Goal: Task Accomplishment & Management: Manage account settings

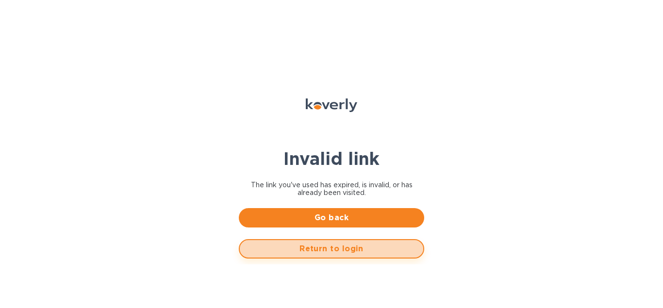
click at [315, 254] on span "Return to login" at bounding box center [332, 249] width 168 height 12
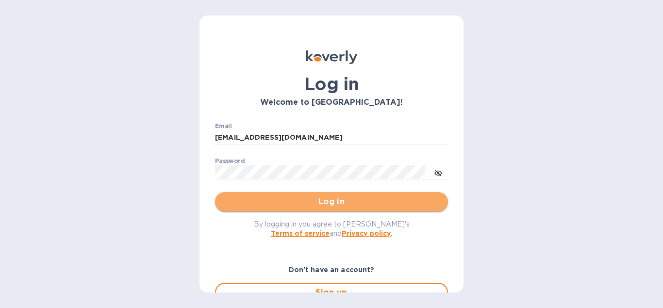
click at [273, 201] on span "Log in" at bounding box center [331, 202] width 217 height 12
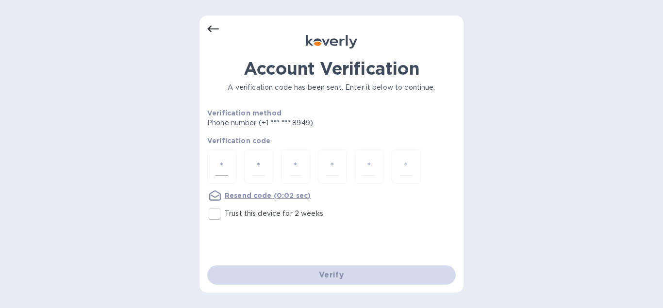
click at [207, 161] on div at bounding box center [221, 167] width 29 height 34
type input "5"
type input "3"
type input "7"
type input "1"
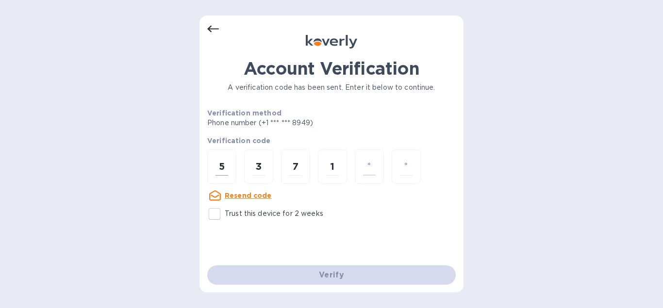
type input "5"
type input "2"
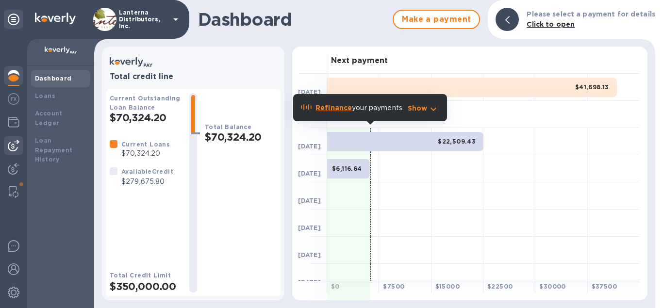
click at [13, 143] on img at bounding box center [14, 146] width 12 height 12
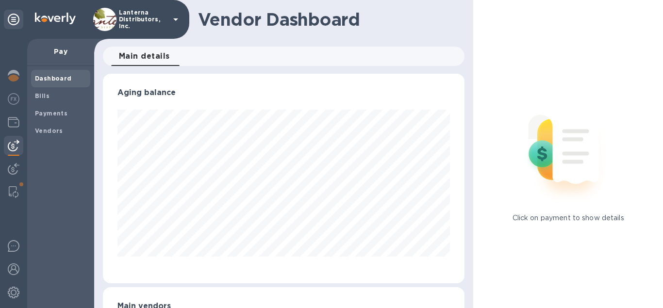
scroll to position [210, 362]
click at [44, 128] on b "Vendors" at bounding box center [49, 130] width 28 height 7
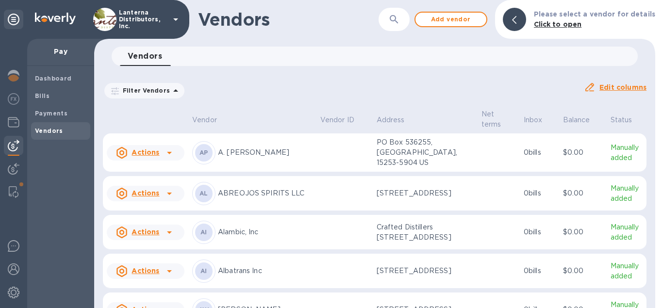
click at [400, 23] on icon "button" at bounding box center [394, 20] width 12 height 12
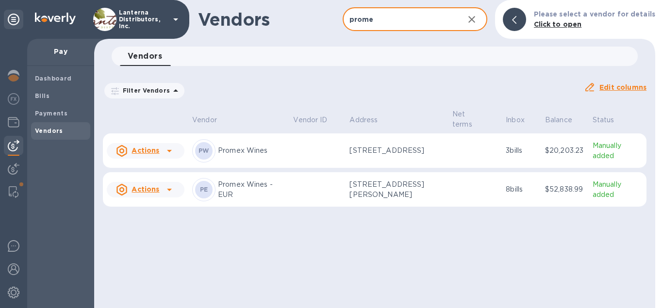
type input "prome"
click at [245, 192] on p "Promex Wines - EUR" at bounding box center [251, 190] width 67 height 20
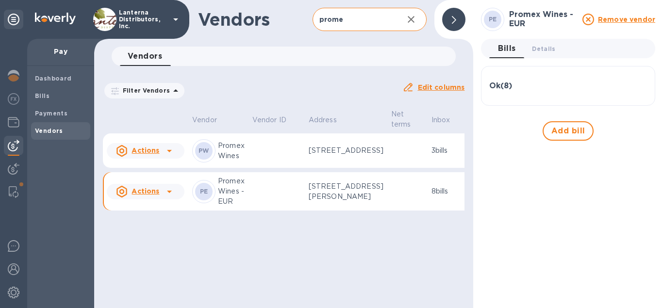
click at [320, 202] on p "4 Rue de Cîteaux, Saint-Martin-de-Ré, Nouvelle-Aquitaine 17410 FR" at bounding box center [346, 192] width 75 height 20
click at [450, 18] on div at bounding box center [453, 19] width 23 height 23
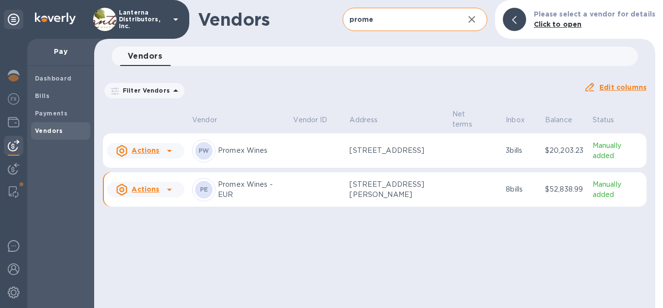
click at [500, 194] on td at bounding box center [475, 189] width 53 height 35
click at [229, 185] on p "Promex Wines - EUR" at bounding box center [251, 190] width 67 height 20
click at [290, 184] on td at bounding box center [317, 189] width 56 height 35
click at [43, 92] on span "Bills" at bounding box center [42, 96] width 15 height 10
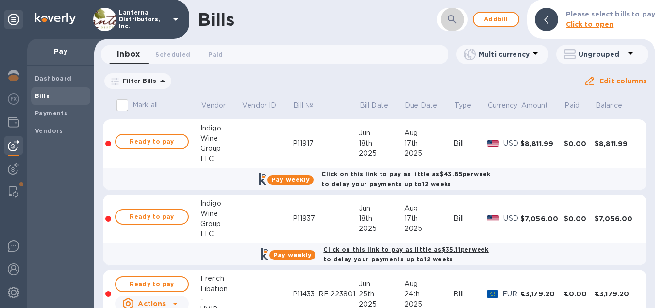
click at [449, 17] on button "button" at bounding box center [452, 19] width 23 height 23
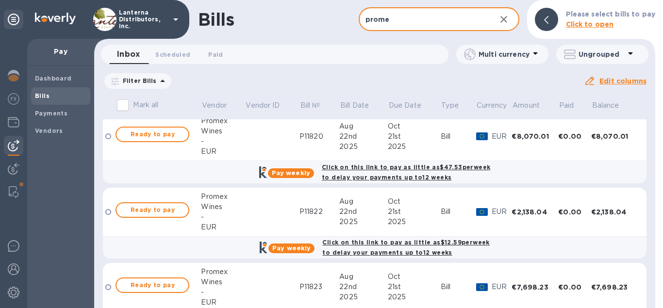
scroll to position [443, 0]
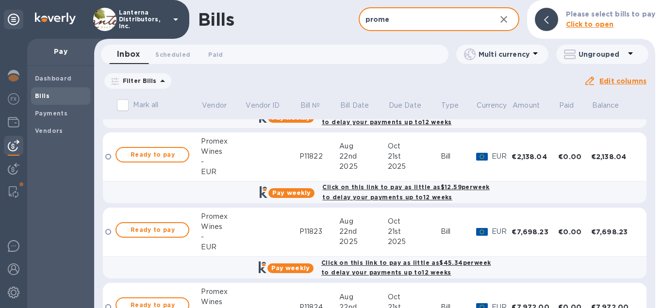
type input "prome"
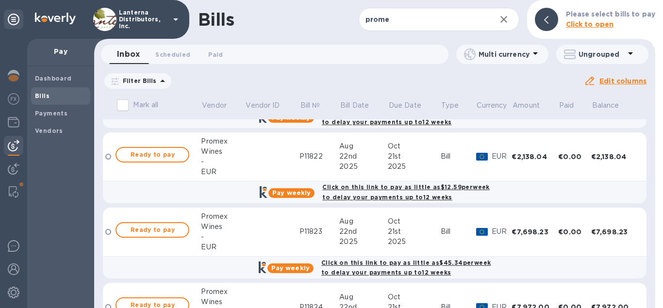
click at [0, 0] on icon at bounding box center [0, 0] width 0 height 0
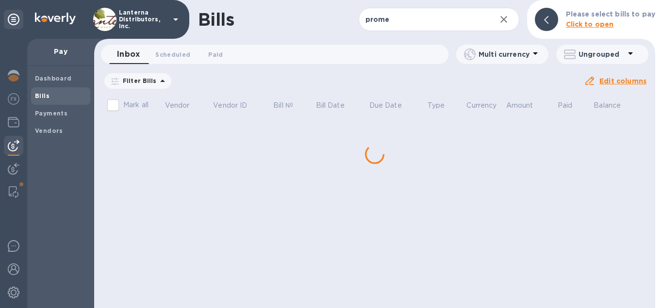
scroll to position [0, 0]
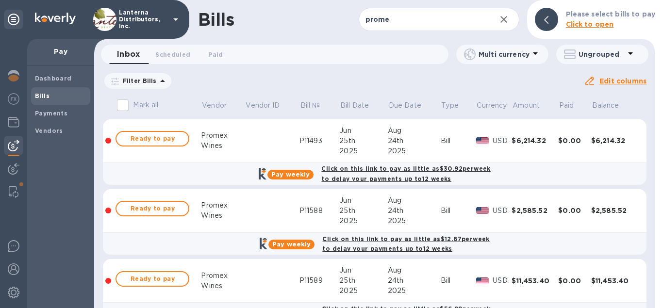
click at [130, 81] on p "Filter Bills" at bounding box center [138, 81] width 38 height 8
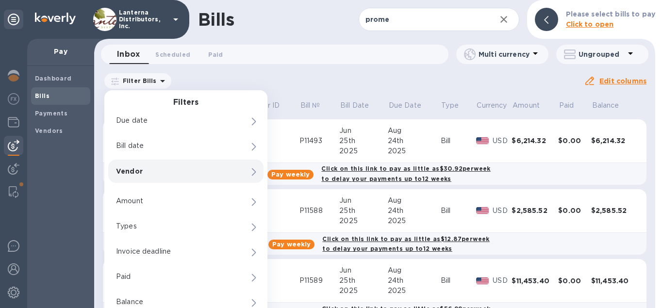
click at [247, 172] on div "Vendor 0" at bounding box center [185, 171] width 155 height 23
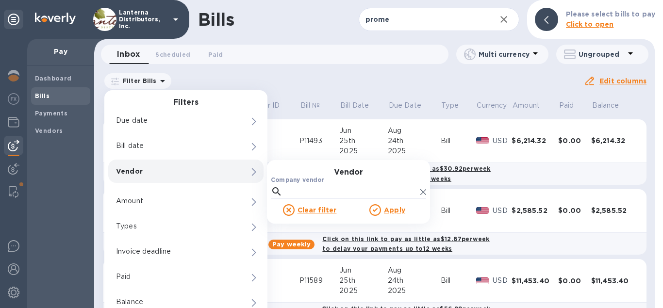
click at [306, 182] on label "Company vendor" at bounding box center [297, 181] width 53 height 6
click at [306, 184] on input "Company vendor" at bounding box center [351, 191] width 130 height 15
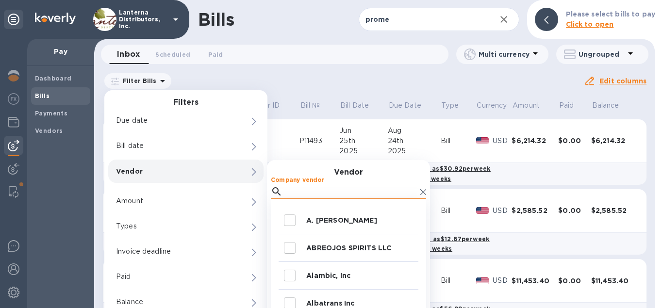
click at [304, 190] on input "Company vendor" at bounding box center [351, 191] width 130 height 15
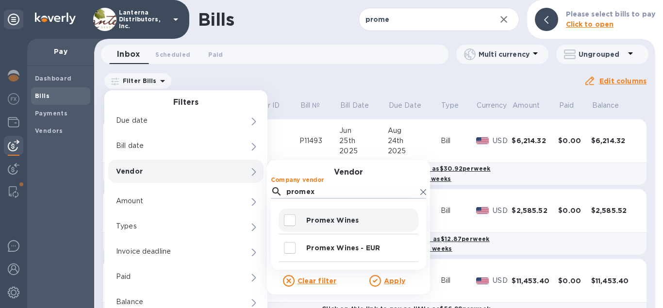
type input "promex"
click at [292, 222] on input "decorative checkbox" at bounding box center [290, 220] width 20 height 20
checkbox input "true"
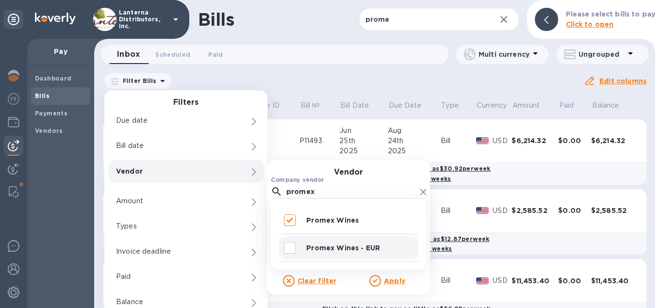
click at [288, 246] on input "decorative checkbox" at bounding box center [290, 248] width 20 height 20
checkbox input "true"
click at [390, 282] on u "Apply" at bounding box center [394, 281] width 21 height 8
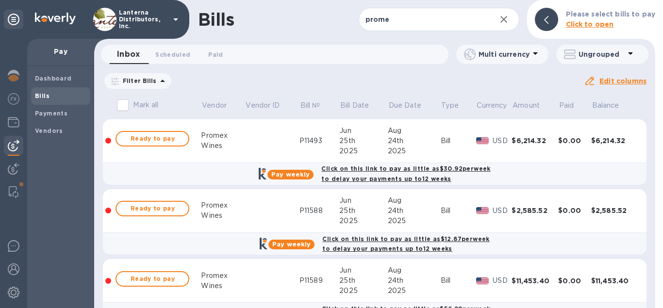
click at [0, 0] on icon at bounding box center [0, 0] width 0 height 0
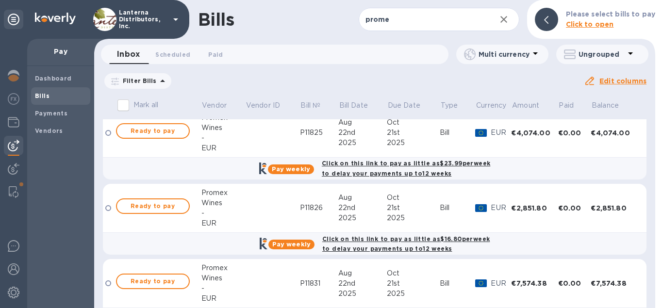
scroll to position [419, 0]
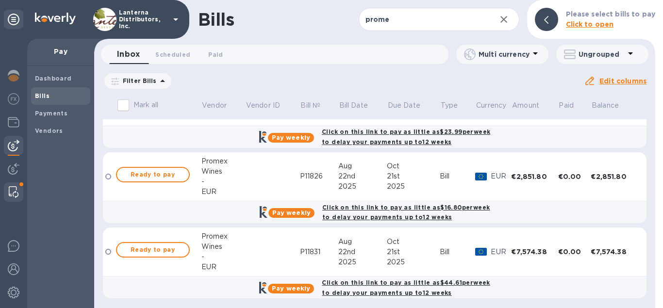
click at [12, 194] on img at bounding box center [14, 192] width 10 height 12
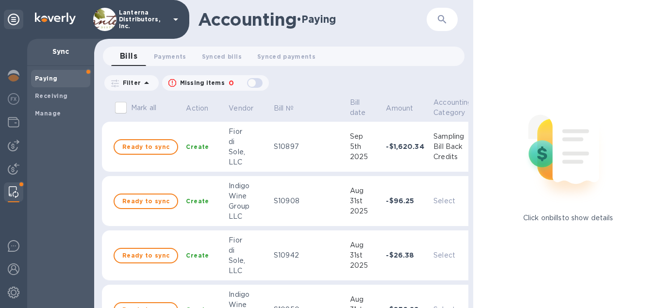
click at [442, 23] on icon "button" at bounding box center [442, 20] width 12 height 12
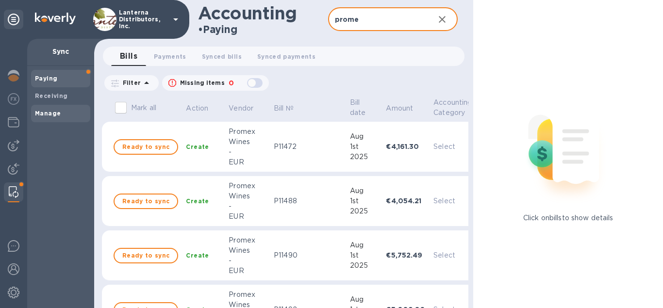
type input "prome"
click at [51, 113] on b "Manage" at bounding box center [48, 113] width 26 height 7
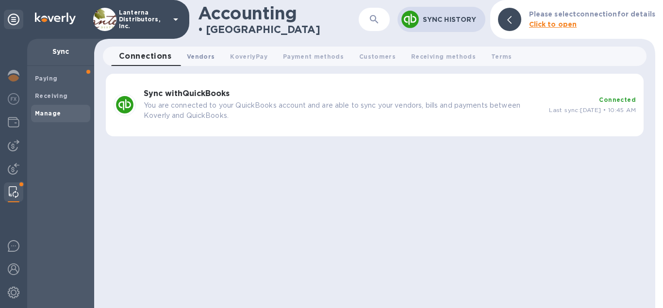
click at [198, 55] on span "Vendors 0" at bounding box center [201, 56] width 28 height 10
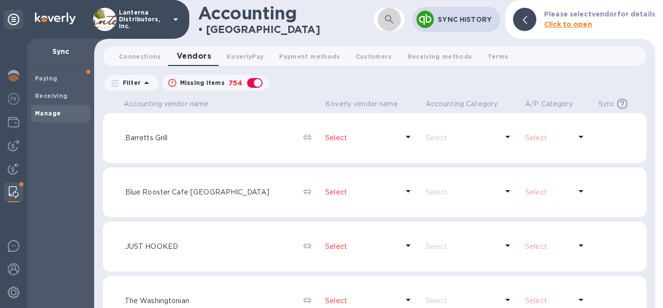
click at [398, 24] on button "button" at bounding box center [389, 19] width 23 height 23
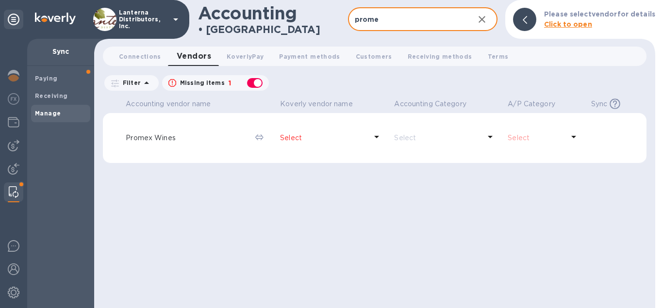
type input "prome"
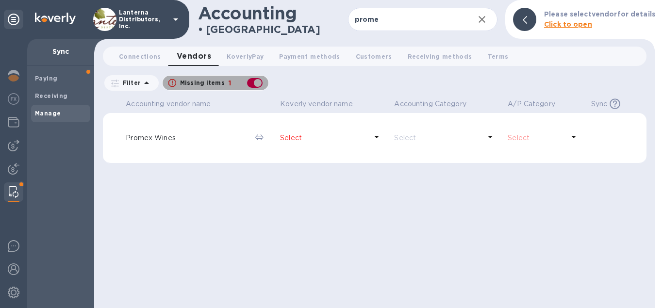
click at [251, 84] on div "button" at bounding box center [254, 83] width 19 height 14
checkbox input "false"
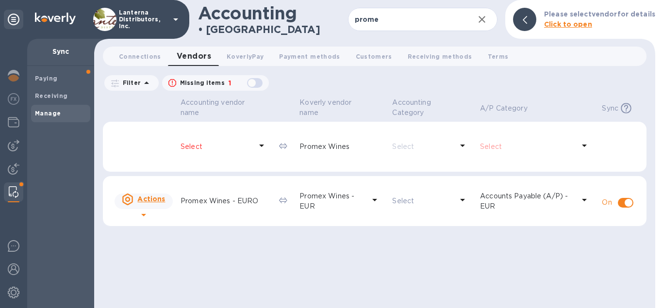
click at [208, 200] on p "Promex Wines - EURO" at bounding box center [226, 201] width 91 height 10
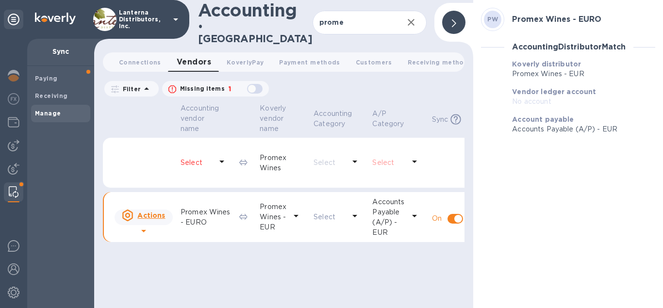
click at [450, 20] on div at bounding box center [453, 22] width 23 height 23
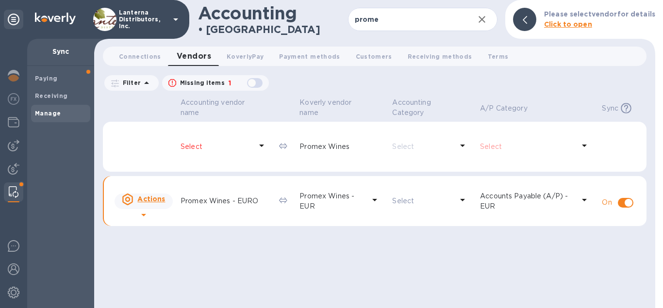
click at [146, 203] on u "Actions" at bounding box center [151, 199] width 28 height 8
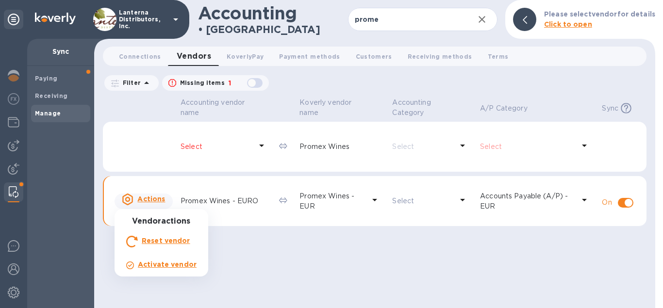
click at [223, 236] on div at bounding box center [331, 154] width 663 height 308
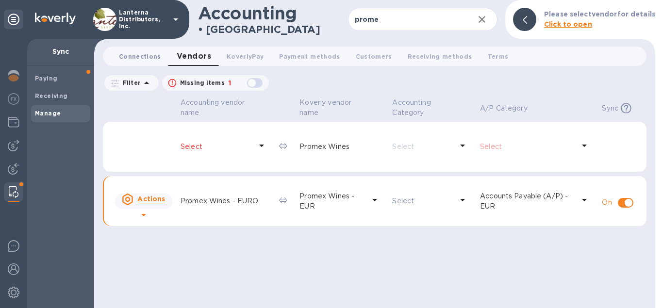
click at [146, 53] on span "Connections 0" at bounding box center [140, 56] width 42 height 10
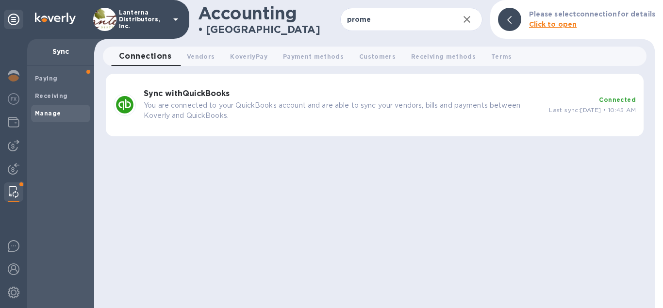
click at [367, 115] on p "You are connected to your QuickBooks account and are able to sync your vendors,…" at bounding box center [343, 110] width 398 height 20
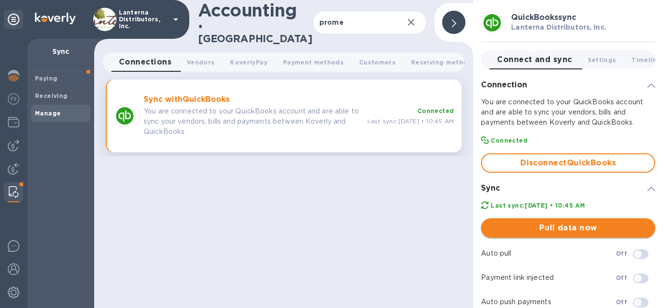
click at [550, 222] on span "Pull data now" at bounding box center [568, 228] width 159 height 12
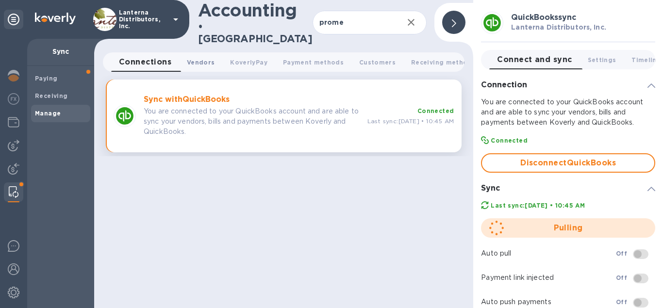
click at [205, 59] on span "Vendors 0" at bounding box center [201, 62] width 28 height 10
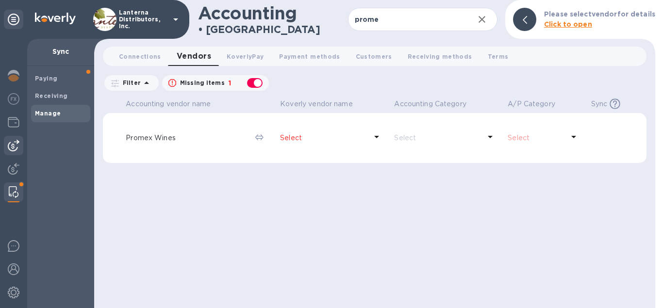
click at [15, 148] on img at bounding box center [14, 146] width 12 height 12
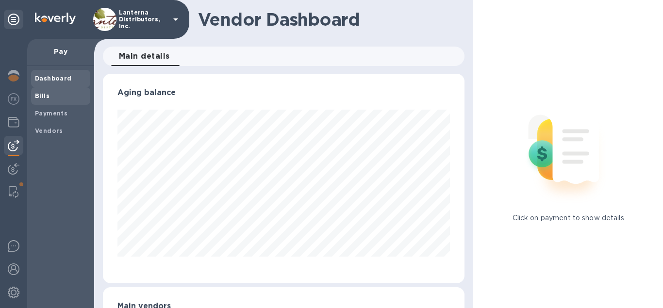
scroll to position [210, 362]
click at [47, 97] on b "Bills" at bounding box center [42, 95] width 15 height 7
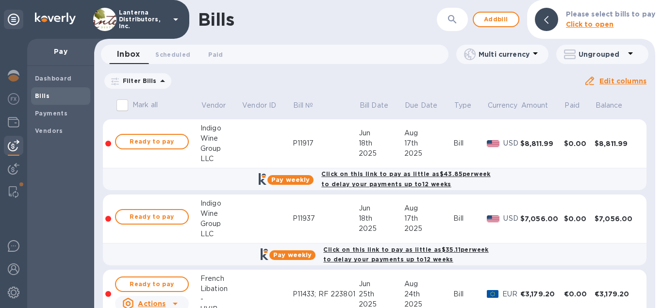
click at [0, 0] on icon at bounding box center [0, 0] width 0 height 0
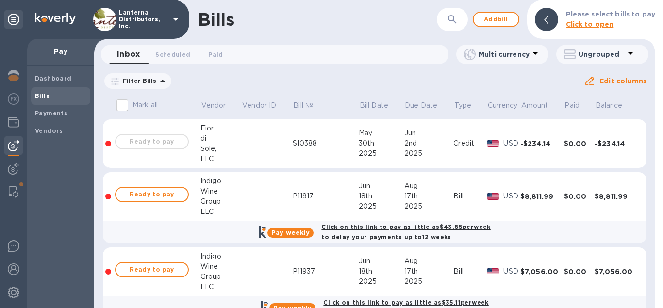
click at [456, 20] on icon "button" at bounding box center [452, 19] width 8 height 8
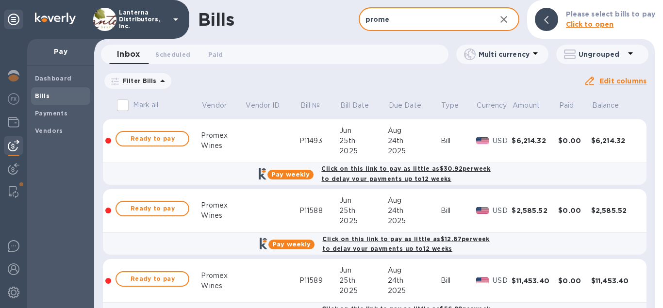
type input "prome"
click at [148, 81] on p "Filter Bills" at bounding box center [138, 81] width 38 height 8
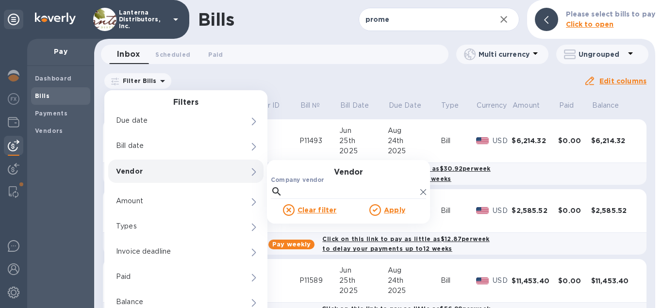
click at [156, 175] on p "Vendor" at bounding box center [169, 172] width 107 height 10
click at [313, 178] on label "Company vendor" at bounding box center [297, 181] width 53 height 6
click at [313, 184] on input "Company vendor" at bounding box center [351, 191] width 130 height 15
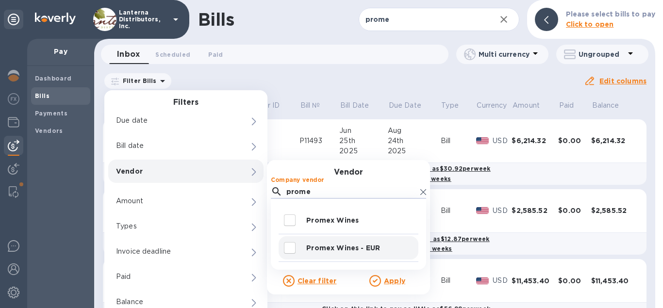
type input "prome"
click at [292, 249] on input "decorative checkbox" at bounding box center [290, 248] width 20 height 20
checkbox input "true"
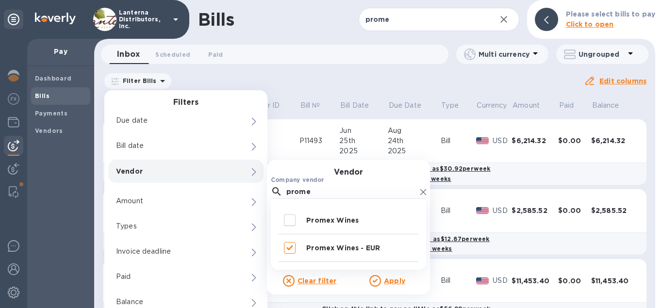
click at [388, 280] on u "Apply" at bounding box center [394, 281] width 21 height 8
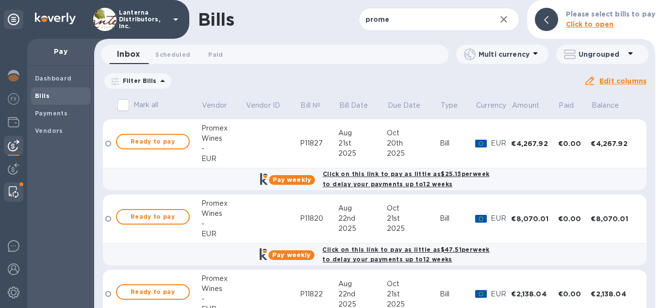
click at [10, 192] on img at bounding box center [14, 192] width 10 height 12
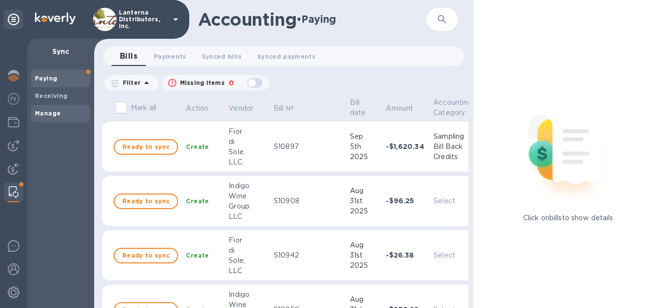
click at [54, 113] on b "Manage" at bounding box center [48, 113] width 26 height 7
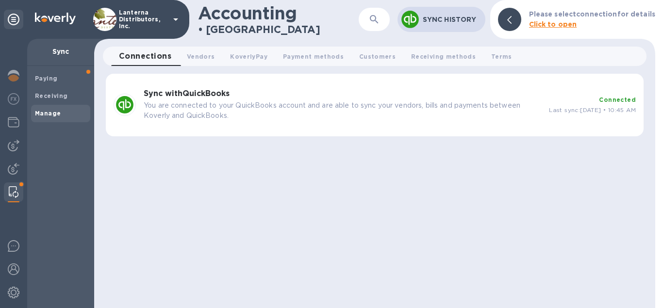
click at [276, 101] on p "You are connected to your QuickBooks account and are able to sync your vendors,…" at bounding box center [343, 110] width 398 height 20
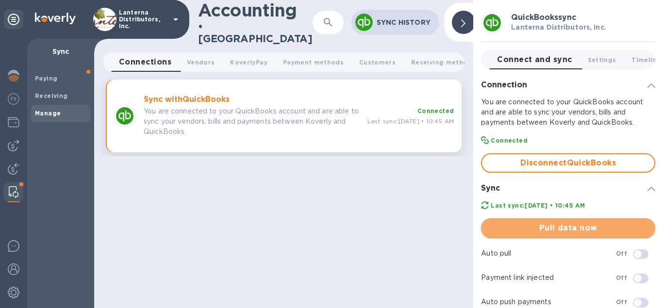
click at [580, 234] on button "Pull data now" at bounding box center [568, 227] width 174 height 19
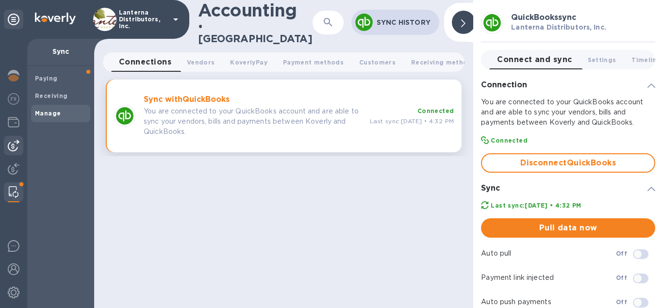
click at [11, 141] on img at bounding box center [14, 146] width 12 height 12
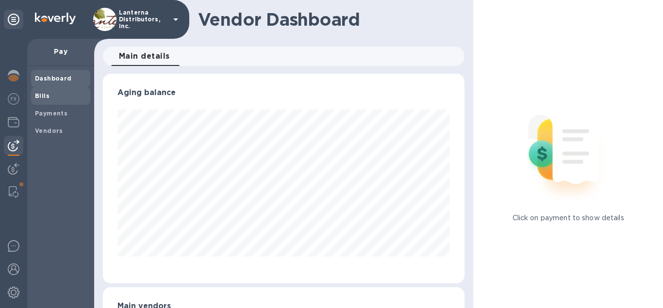
scroll to position [210, 362]
click at [40, 96] on b "Bills" at bounding box center [42, 95] width 15 height 7
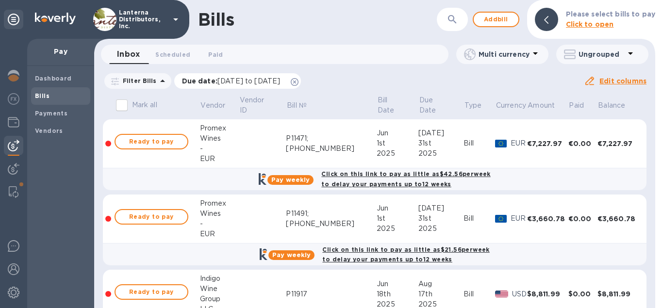
click at [299, 84] on icon at bounding box center [295, 82] width 8 height 8
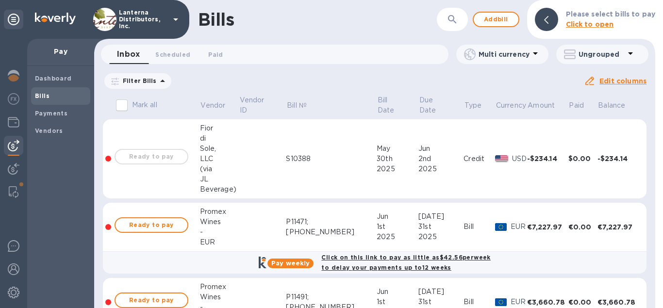
click at [141, 84] on p "Filter Bills" at bounding box center [138, 81] width 38 height 8
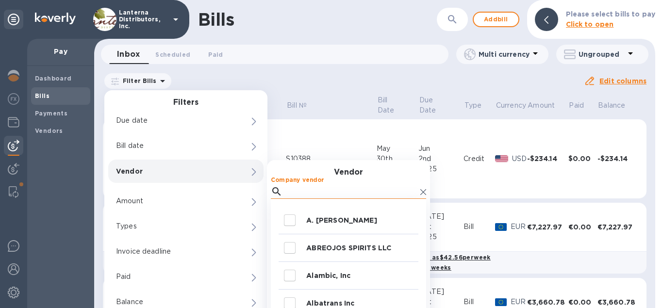
click at [323, 188] on input "Company vendor" at bounding box center [351, 191] width 130 height 15
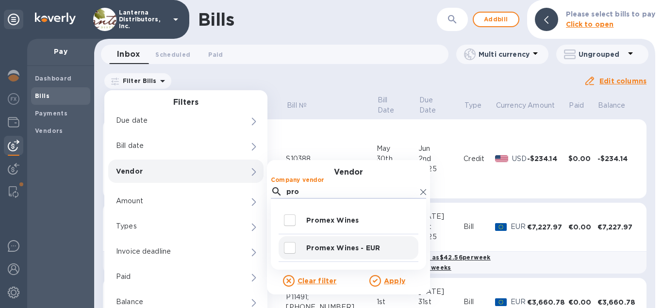
type input "pro"
click at [290, 246] on input "decorative checkbox" at bounding box center [290, 248] width 20 height 20
checkbox input "true"
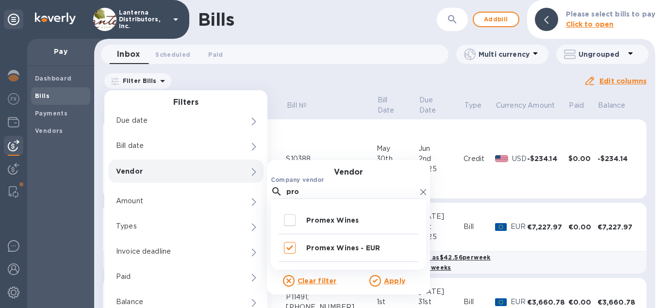
click at [383, 283] on div at bounding box center [376, 281] width 15 height 12
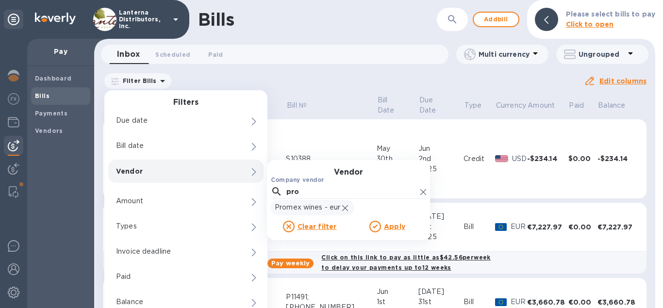
click at [385, 226] on u "Apply" at bounding box center [394, 227] width 21 height 8
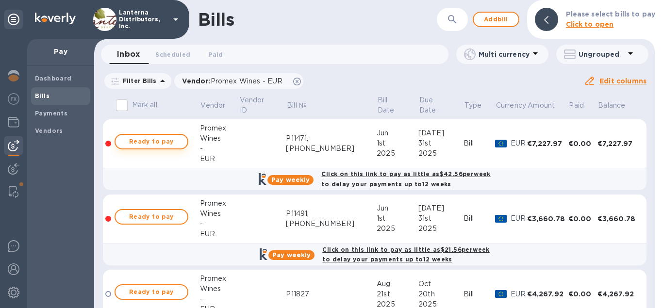
click at [180, 144] on span "Ready to pay" at bounding box center [151, 142] width 56 height 12
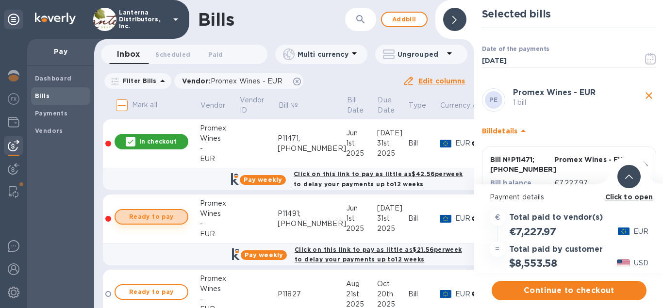
click at [163, 216] on span "Ready to pay" at bounding box center [151, 217] width 56 height 12
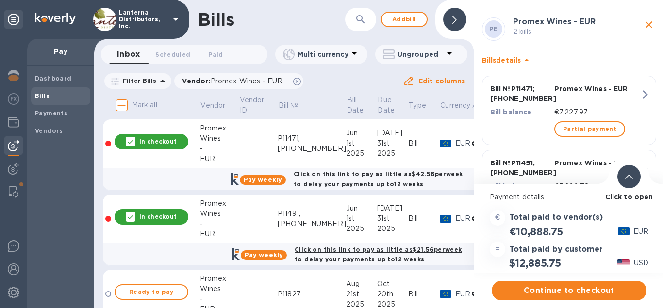
scroll to position [126, 0]
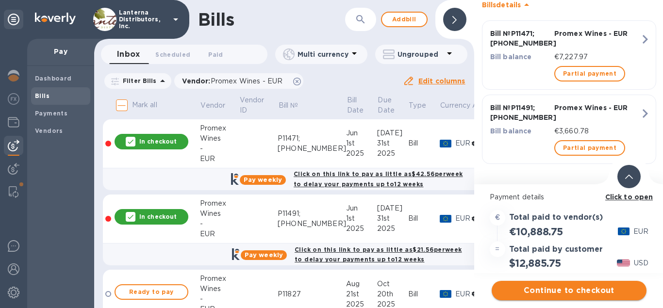
click at [580, 284] on button "Continue to checkout" at bounding box center [569, 290] width 155 height 19
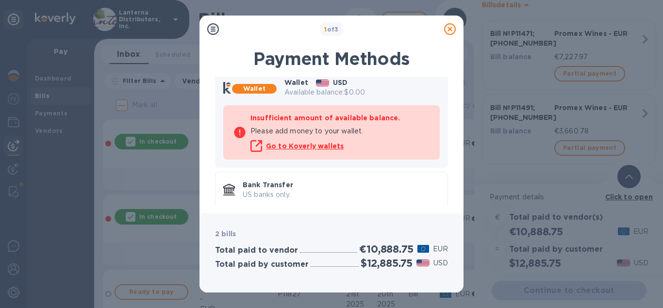
scroll to position [69, 0]
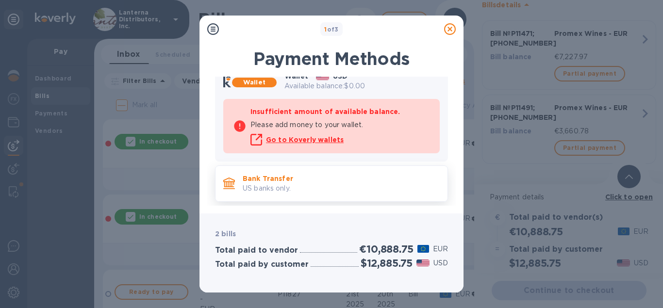
click at [313, 188] on p "US banks only." at bounding box center [341, 188] width 197 height 10
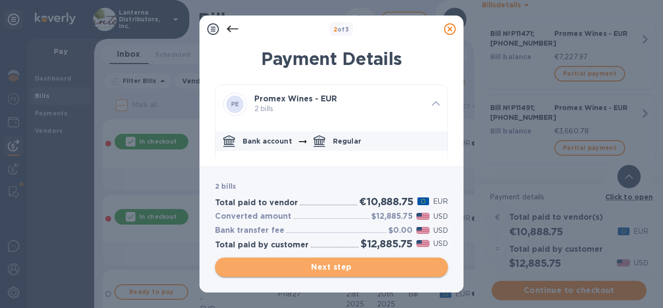
click at [338, 266] on span "Next step" at bounding box center [331, 268] width 217 height 12
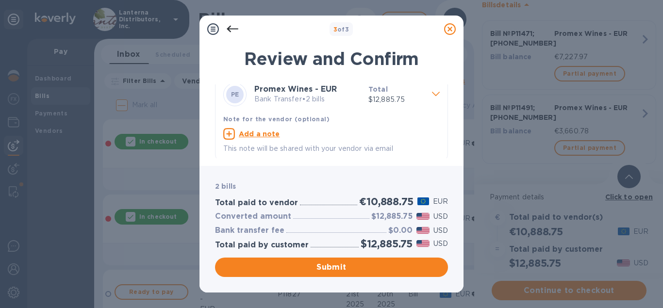
scroll to position [13, 0]
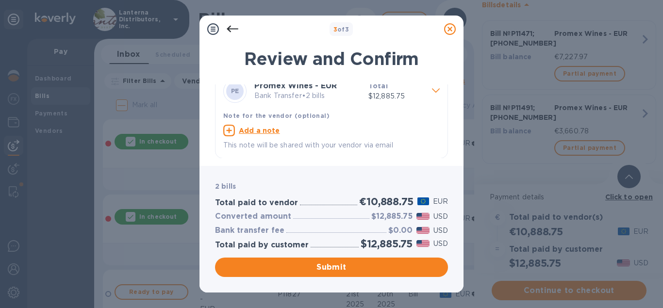
click at [268, 130] on u "Add a note" at bounding box center [259, 131] width 41 height 8
click at [268, 130] on textarea at bounding box center [323, 132] width 201 height 8
type textarea "P11471, P11491"
click at [341, 270] on span "Submit" at bounding box center [331, 268] width 217 height 12
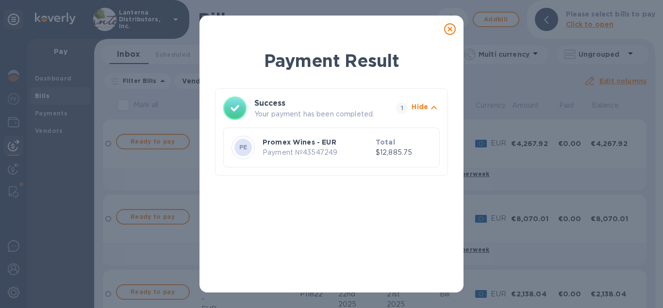
click at [450, 31] on icon at bounding box center [450, 29] width 12 height 12
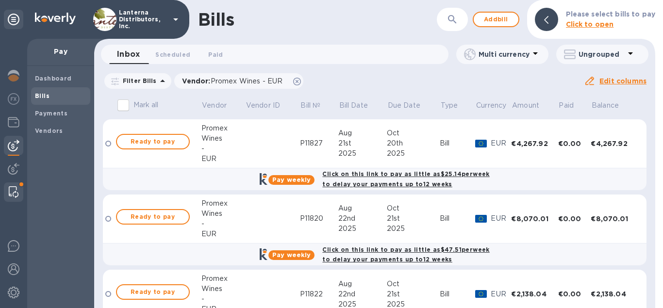
click at [8, 186] on div at bounding box center [13, 192] width 17 height 19
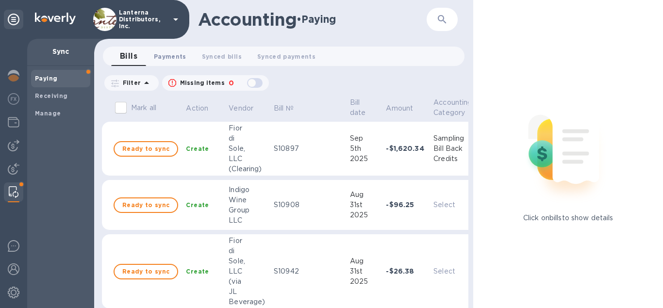
click at [175, 56] on span "Payments 0" at bounding box center [170, 56] width 33 height 10
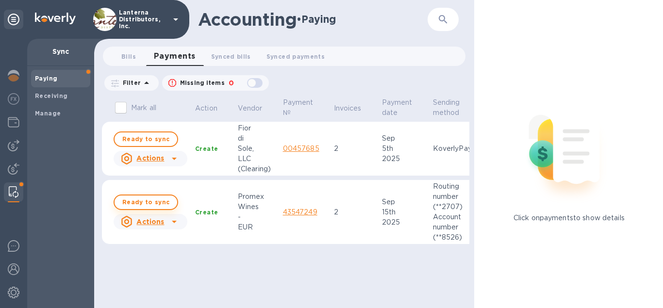
click at [153, 202] on span "Ready to sync" at bounding box center [145, 203] width 47 height 12
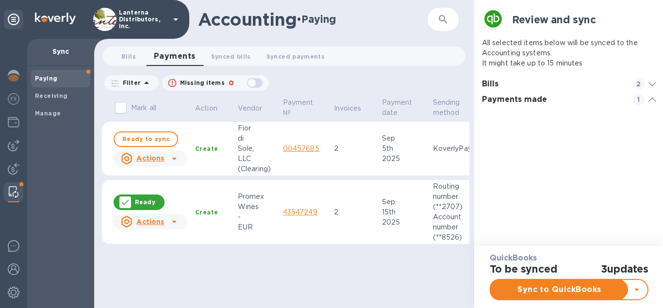
scroll to position [4, 178]
click at [528, 288] on span "Sync to QuickBooks" at bounding box center [560, 290] width 122 height 12
